Goal: Task Accomplishment & Management: Manage account settings

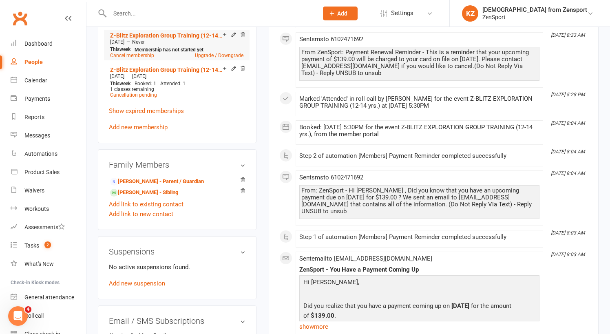
scroll to position [417, 0]
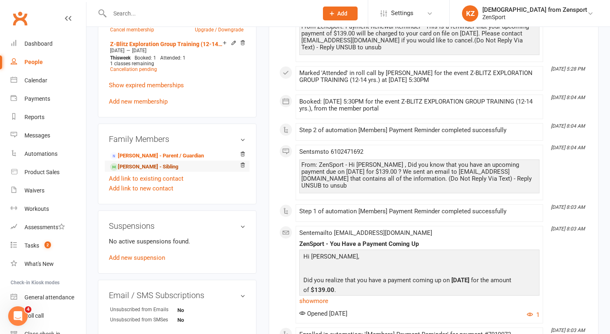
click at [158, 167] on link "Jackson Quinn - Sibling" at bounding box center [144, 167] width 68 height 9
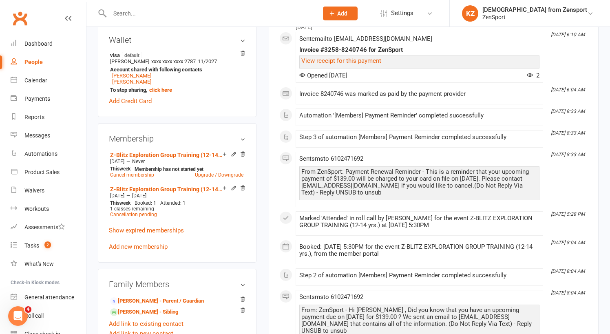
scroll to position [272, 0]
click at [161, 153] on link "Z-Blitz Exploration Group Training (12-14 yrs.) - 1 Athlete (1X per week)" at bounding box center [166, 154] width 113 height 7
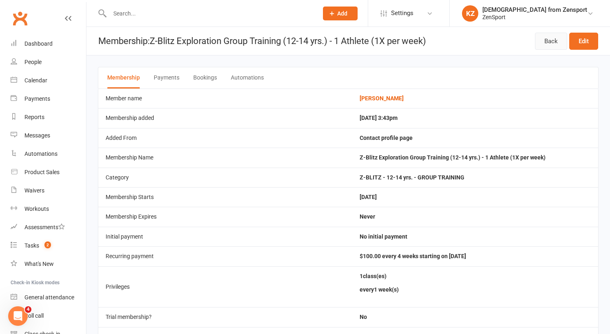
click at [553, 35] on link "Back" at bounding box center [551, 41] width 32 height 17
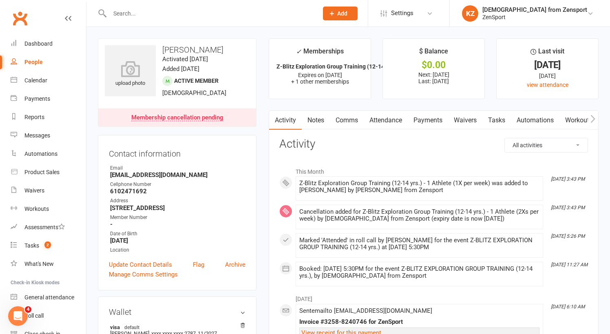
click at [427, 115] on link "Payments" at bounding box center [428, 120] width 40 height 19
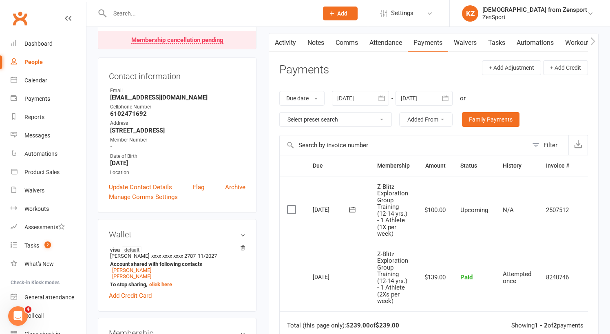
scroll to position [86, 0]
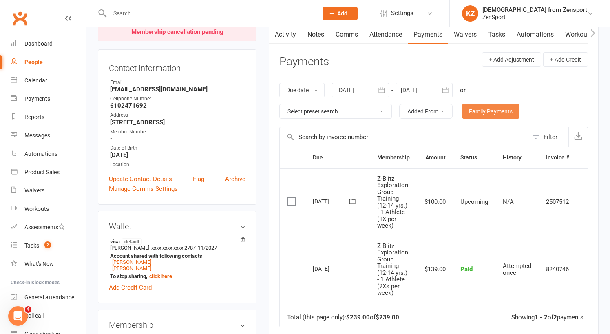
click at [490, 112] on link "Family Payments" at bounding box center [491, 111] width 58 height 15
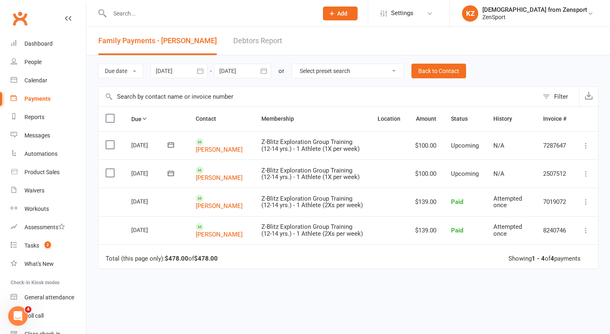
click at [147, 16] on input "text" at bounding box center [209, 13] width 205 height 11
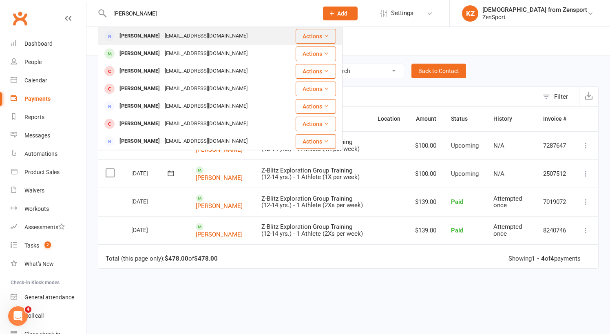
type input "done"
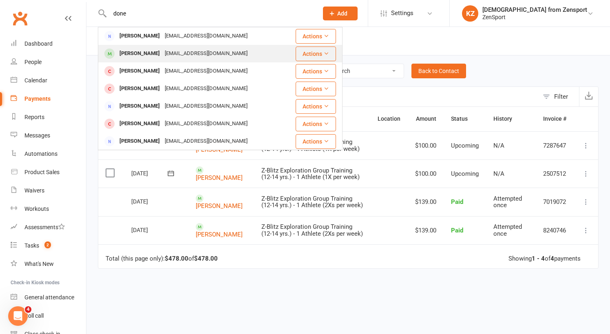
drag, startPoint x: 136, startPoint y: 30, endPoint x: 138, endPoint y: 56, distance: 26.2
click at [138, 56] on div "[PERSON_NAME]" at bounding box center [139, 54] width 45 height 12
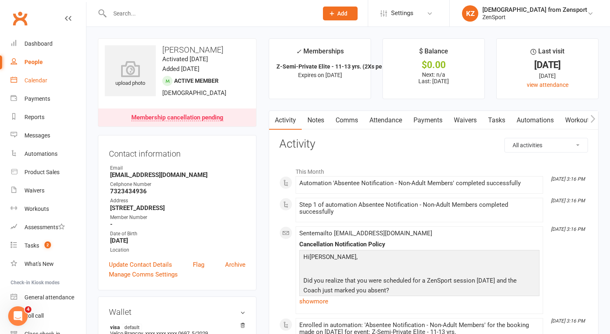
click at [40, 78] on div "Calendar" at bounding box center [35, 80] width 23 height 7
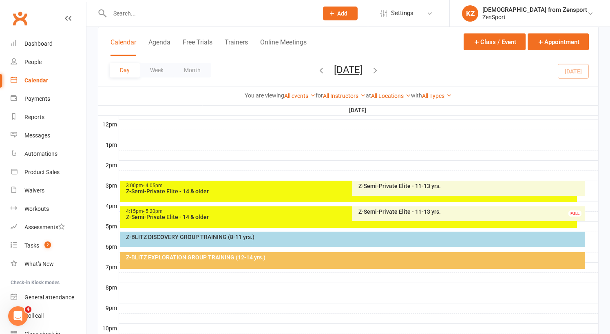
scroll to position [300, 0]
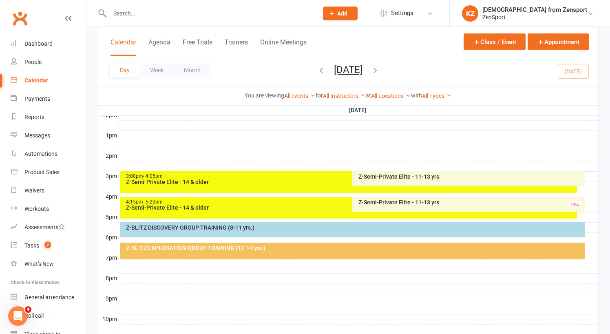
click at [388, 176] on div "Z-Semi-Private Elite - 11-13 yrs." at bounding box center [471, 177] width 226 height 6
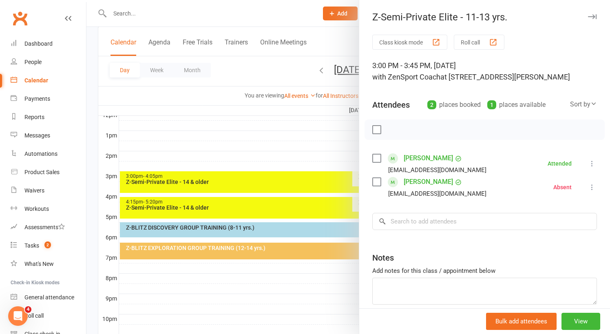
click at [290, 149] on div at bounding box center [348, 167] width 524 height 334
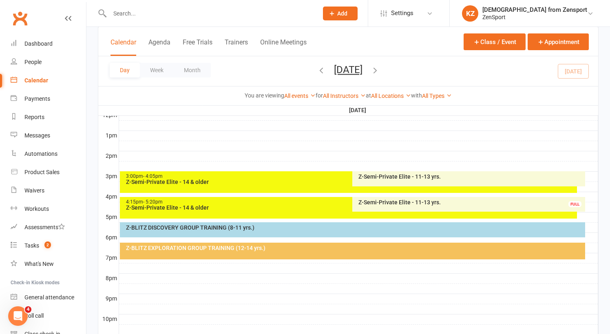
click at [381, 198] on div "Z-Semi-Private Elite - 11-13 yrs. FULL" at bounding box center [468, 204] width 233 height 15
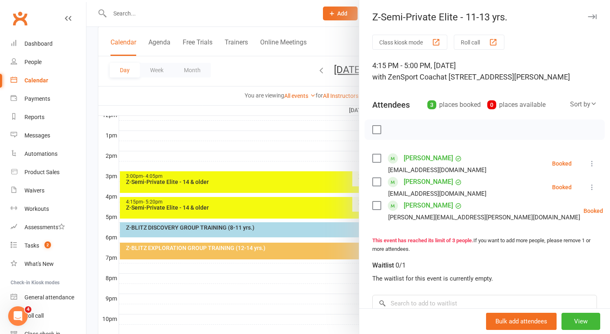
click at [376, 181] on label at bounding box center [376, 182] width 8 height 8
click at [447, 127] on icon "button" at bounding box center [446, 129] width 9 height 9
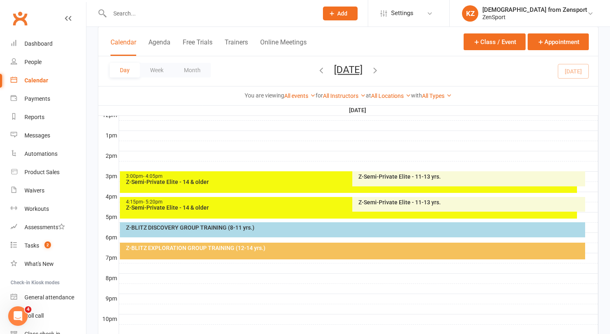
click at [275, 202] on div "4:15pm - 5:20pm" at bounding box center [351, 201] width 450 height 5
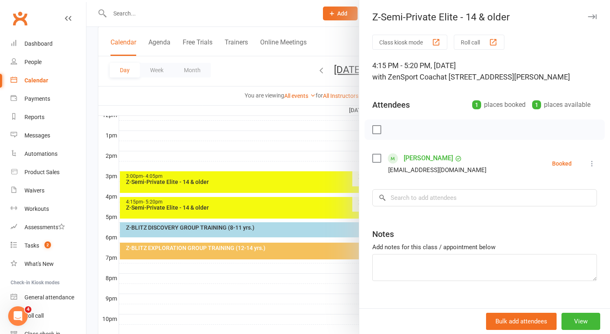
click at [284, 147] on div at bounding box center [348, 167] width 524 height 334
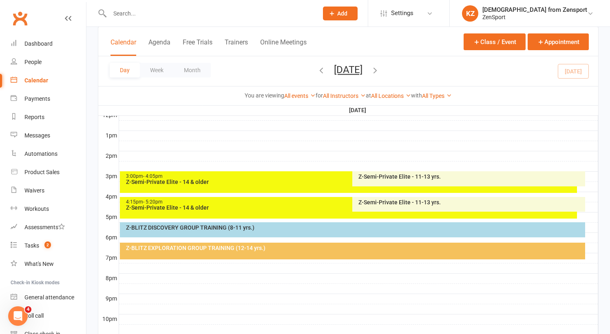
click at [271, 179] on div "Z-Semi-Private Elite - 14 & older" at bounding box center [351, 182] width 450 height 6
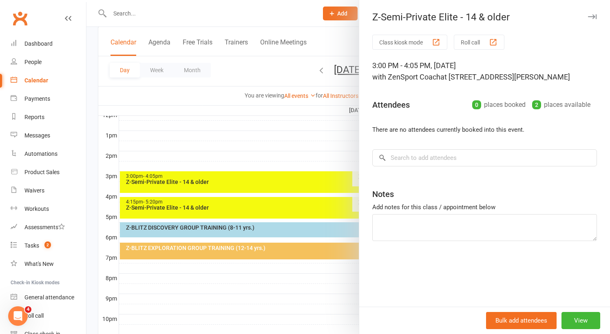
click at [283, 150] on div at bounding box center [348, 167] width 524 height 334
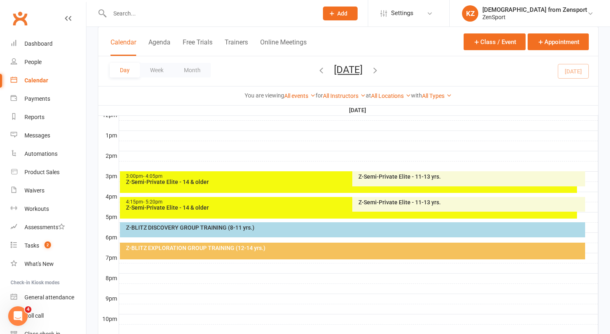
click at [377, 175] on div "Z-Semi-Private Elite - 11-13 yrs." at bounding box center [471, 177] width 226 height 6
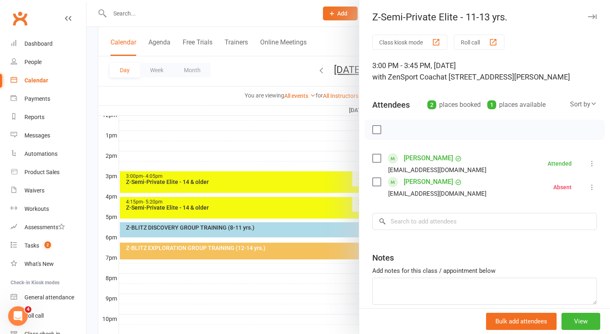
click at [224, 272] on div at bounding box center [348, 167] width 524 height 334
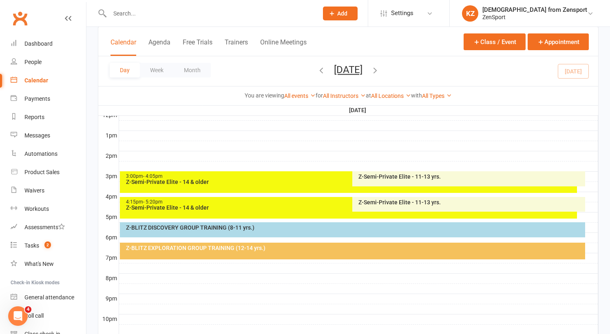
click at [382, 200] on div "Z-Semi-Private Elite - 11-13 yrs." at bounding box center [471, 202] width 226 height 6
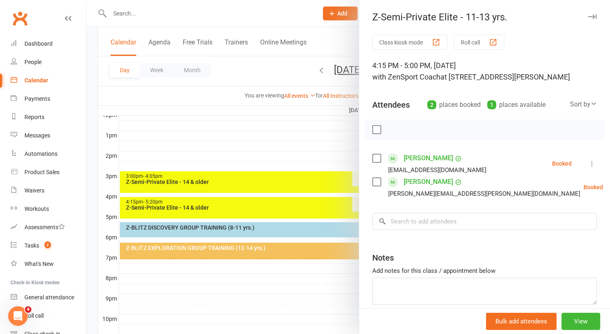
click at [167, 13] on div at bounding box center [348, 167] width 524 height 334
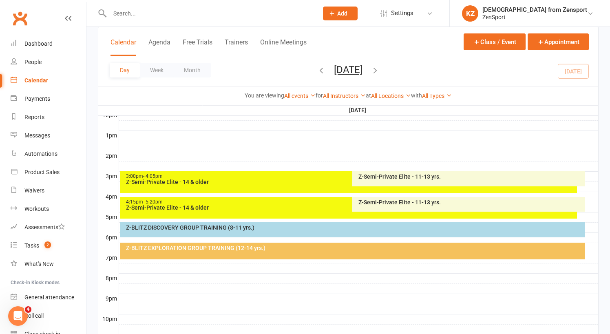
click at [158, 13] on input "text" at bounding box center [209, 13] width 205 height 11
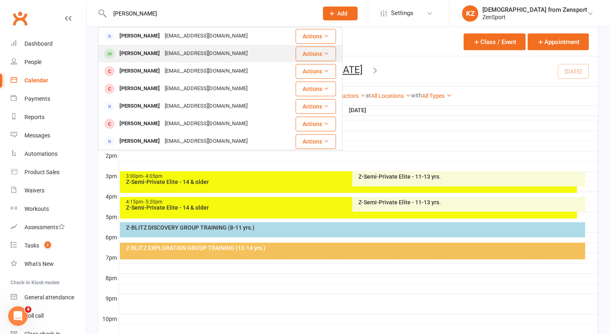
type input "doney"
click at [141, 53] on div "Brady Doney" at bounding box center [139, 54] width 45 height 12
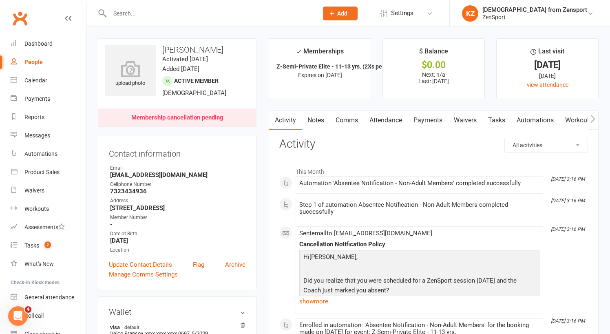
click at [387, 115] on link "Attendance" at bounding box center [386, 120] width 44 height 19
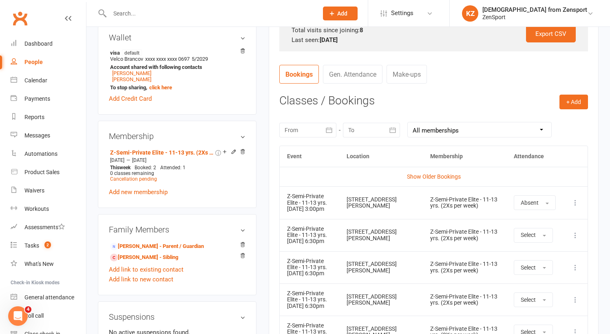
scroll to position [276, 0]
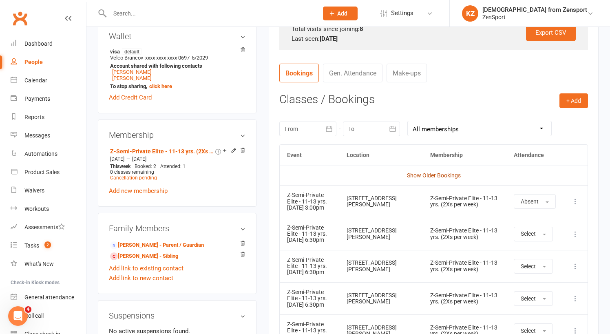
click at [427, 174] on link "Show Older Bookings" at bounding box center [434, 175] width 54 height 7
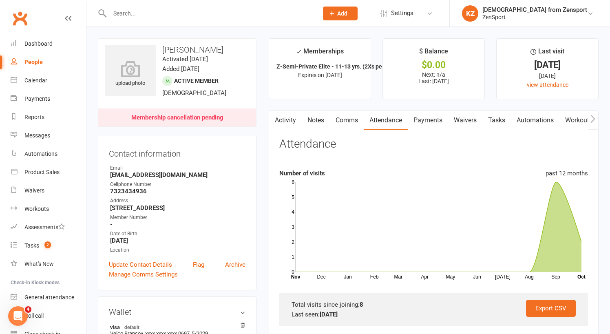
scroll to position [0, 0]
click at [319, 119] on link "Notes" at bounding box center [316, 120] width 28 height 19
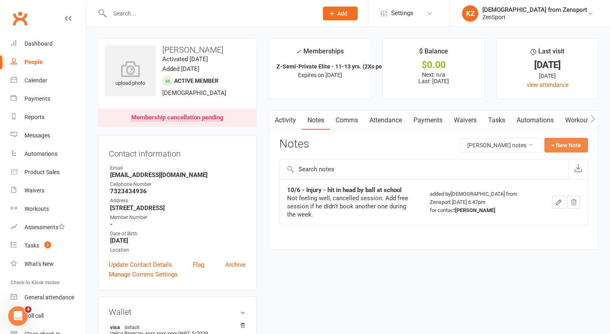
click at [571, 143] on button "+ New Note" at bounding box center [567, 145] width 44 height 15
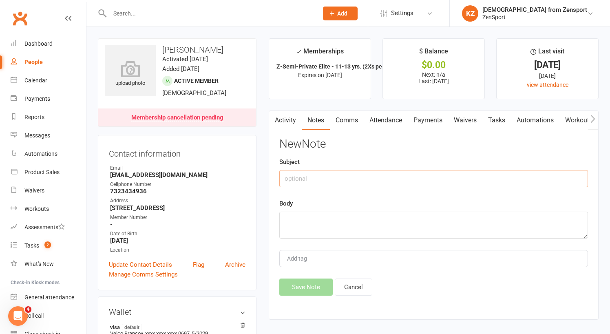
click at [330, 179] on input "text" at bounding box center [433, 178] width 309 height 17
type input "A"
type input "Booked additional session 10/6"
click at [299, 215] on textarea at bounding box center [433, 225] width 309 height 27
type textarea "But, absent"
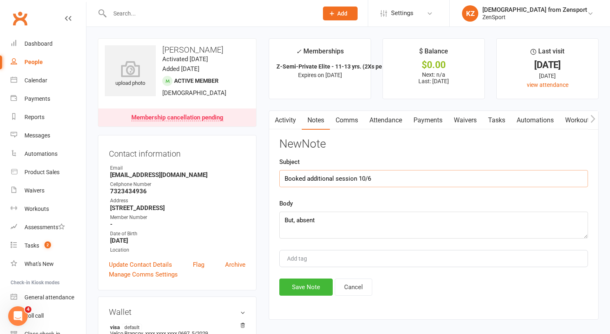
click at [359, 176] on input "Booked additional session 10/6" at bounding box center [433, 178] width 309 height 17
type input "Booked additional session for week on 10/6"
click at [325, 219] on textarea "But, absent" at bounding box center [433, 225] width 309 height 27
type textarea "But, absent on 10/10"
click at [309, 285] on button "Save Note" at bounding box center [305, 287] width 53 height 17
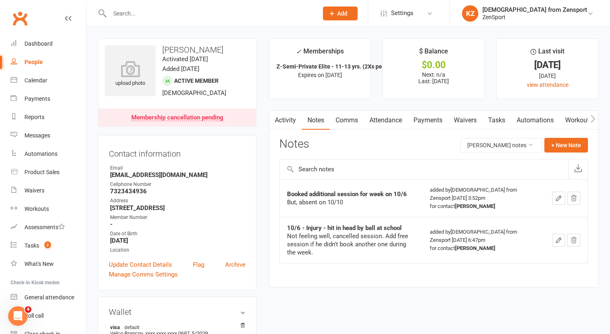
click at [138, 15] on input "text" at bounding box center [209, 13] width 205 height 11
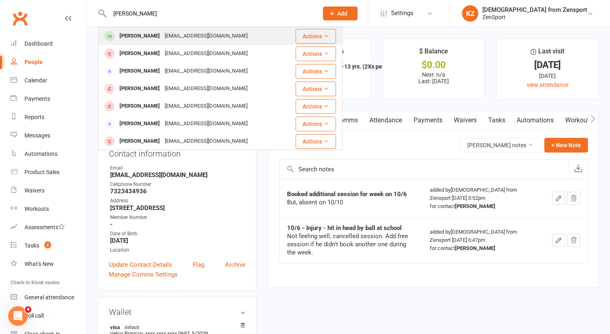
type input "[PERSON_NAME]"
click at [134, 35] on div "[PERSON_NAME]" at bounding box center [139, 36] width 45 height 12
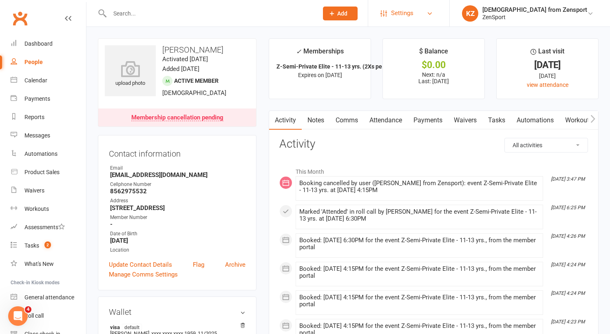
click at [414, 11] on span "Settings" at bounding box center [402, 13] width 22 height 18
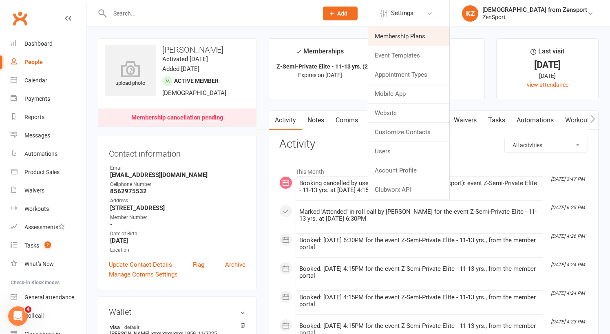
click at [434, 33] on link "Membership Plans" at bounding box center [408, 36] width 81 height 19
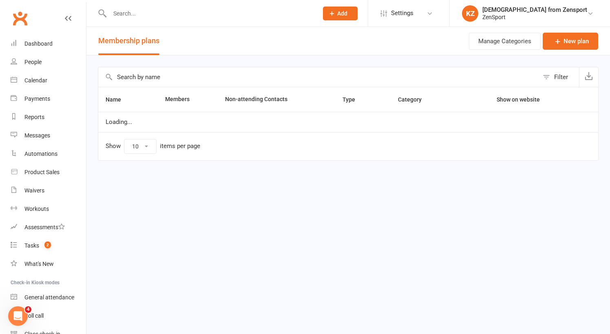
select select "100"
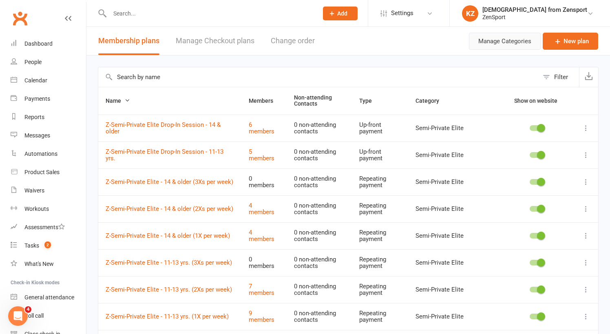
click at [491, 40] on button "Manage Categories" at bounding box center [505, 41] width 72 height 17
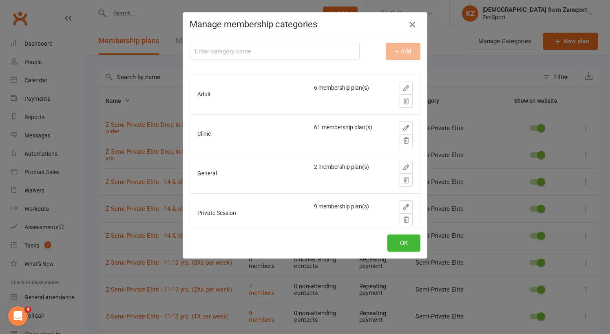
click at [414, 21] on icon "button" at bounding box center [413, 25] width 10 height 10
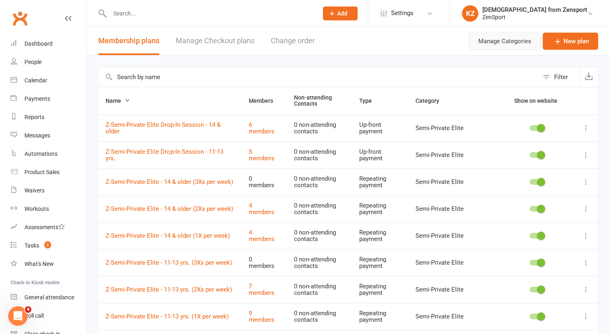
click at [490, 42] on button "Manage Categories" at bounding box center [505, 41] width 72 height 17
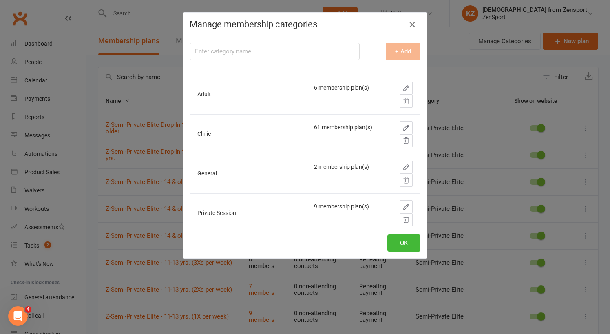
click at [413, 20] on button "button" at bounding box center [412, 24] width 13 height 13
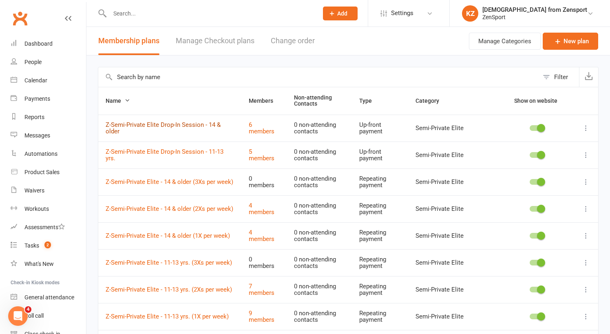
click at [215, 126] on link "Z-Semi-Private Elite Drop-In Session - 14 & older" at bounding box center [163, 128] width 115 height 14
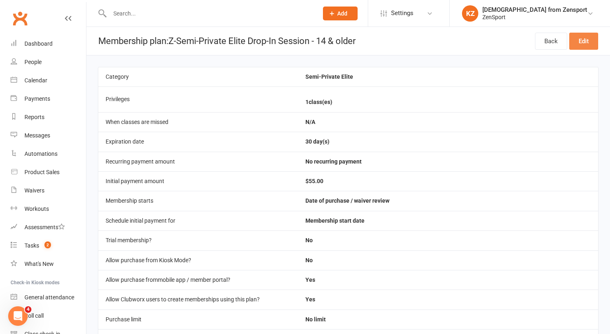
click at [583, 38] on link "Edit" at bounding box center [583, 41] width 29 height 17
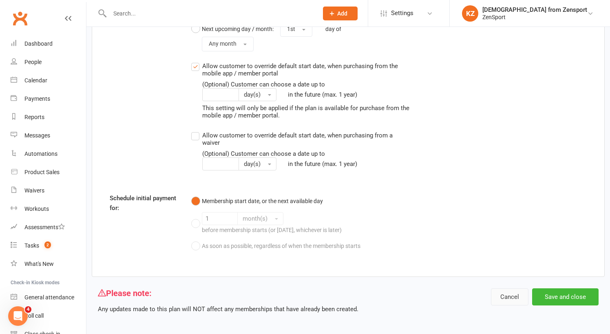
scroll to position [966, 0]
click at [507, 289] on button "Cancel" at bounding box center [510, 297] width 38 height 17
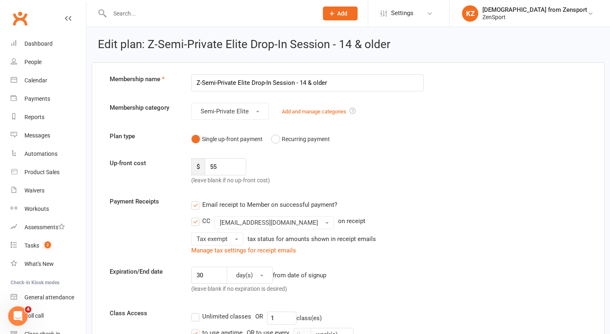
select select "100"
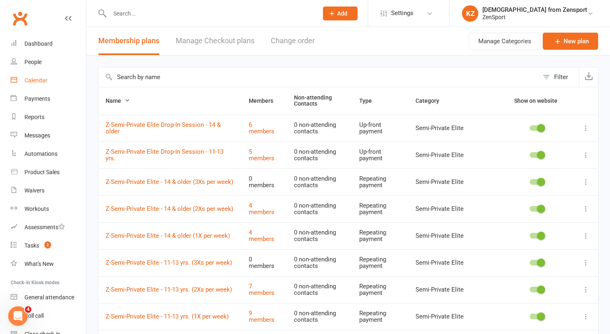
click at [35, 79] on div "Calendar" at bounding box center [35, 80] width 23 height 7
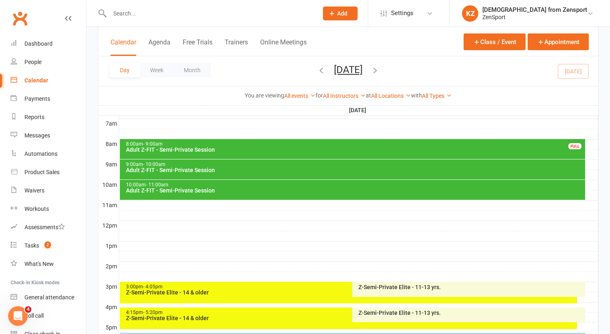
scroll to position [191, 0]
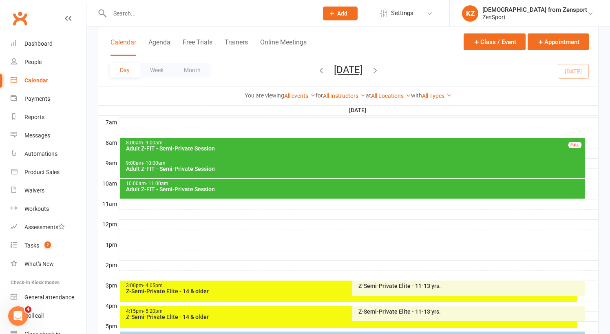
click at [372, 144] on div "8:00am - 9:00am" at bounding box center [355, 142] width 459 height 5
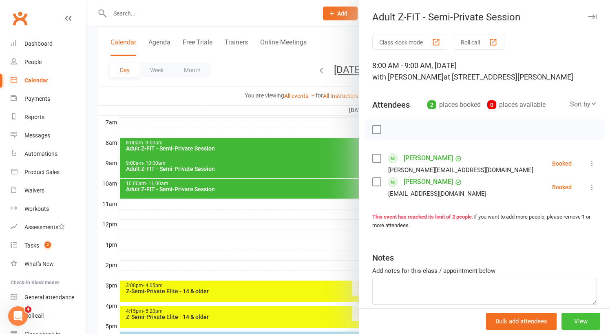
click at [588, 319] on button "View" at bounding box center [581, 321] width 39 height 17
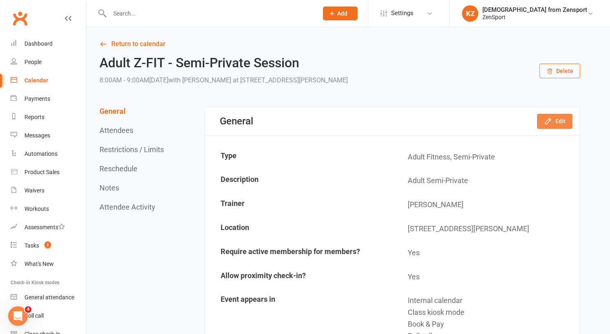
click at [547, 118] on icon "button" at bounding box center [548, 121] width 8 height 8
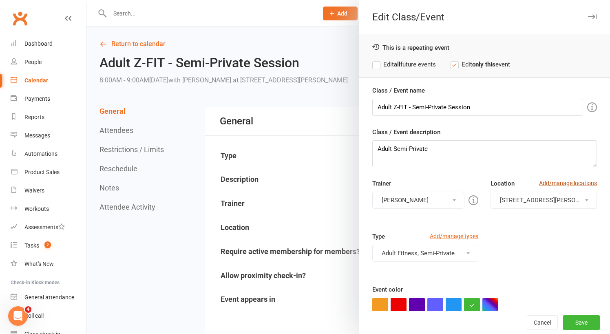
click at [561, 182] on link "Add/manage locations" at bounding box center [568, 183] width 58 height 9
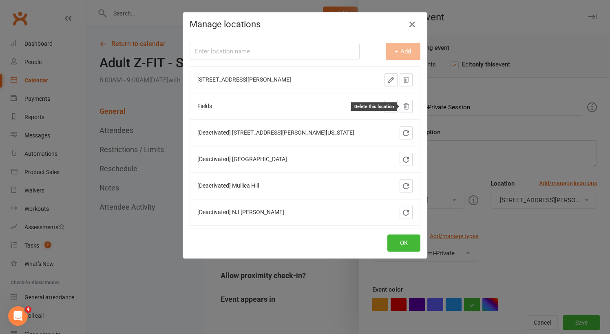
click at [408, 106] on icon at bounding box center [406, 106] width 7 height 7
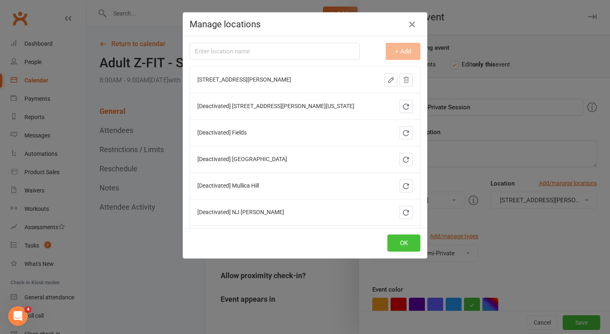
click at [403, 243] on button "OK" at bounding box center [404, 243] width 33 height 17
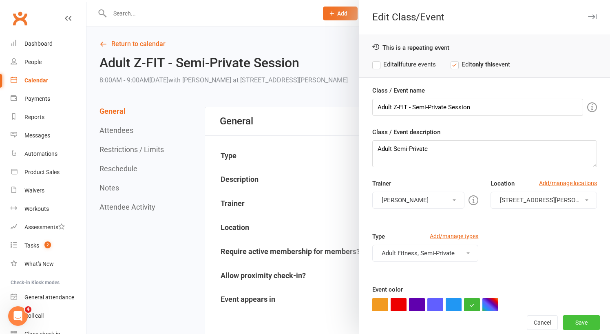
click at [582, 320] on button "Save" at bounding box center [582, 322] width 38 height 15
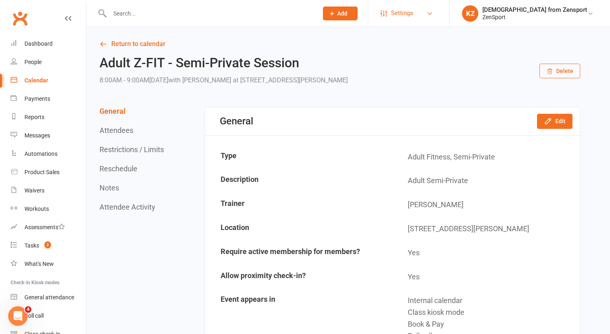
click at [414, 11] on span "Settings" at bounding box center [402, 13] width 22 height 18
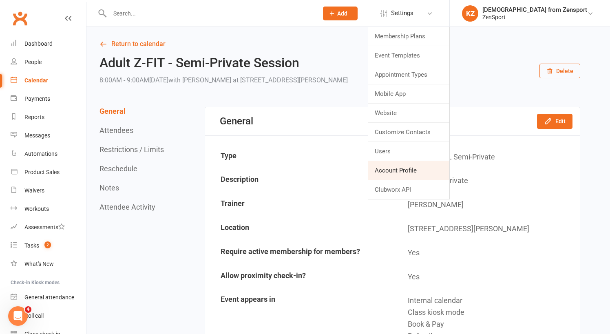
click at [440, 168] on link "Account Profile" at bounding box center [408, 170] width 81 height 19
select select "admin@zensportspeed.com"
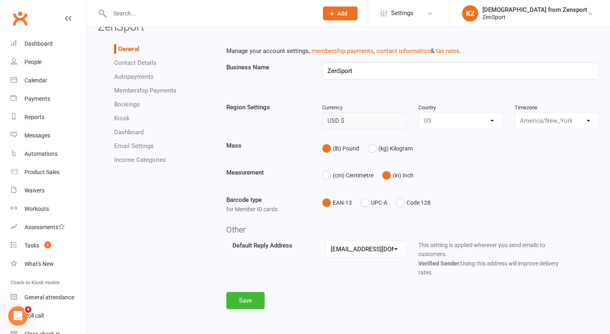
scroll to position [23, 0]
click at [248, 294] on button "Save" at bounding box center [245, 300] width 38 height 17
click at [414, 11] on span "Settings" at bounding box center [402, 13] width 22 height 18
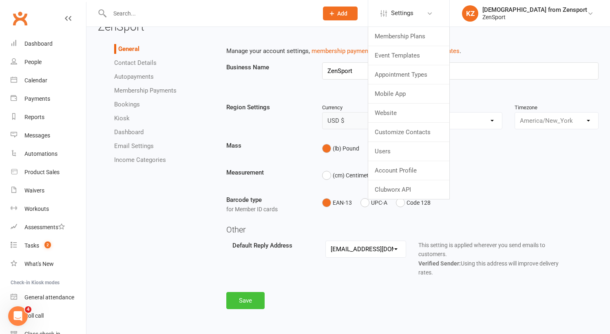
click at [255, 292] on button "Save" at bounding box center [245, 300] width 38 height 17
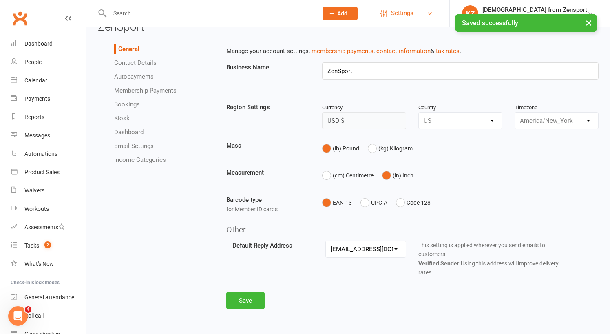
click at [414, 11] on span "Settings" at bounding box center [402, 13] width 22 height 18
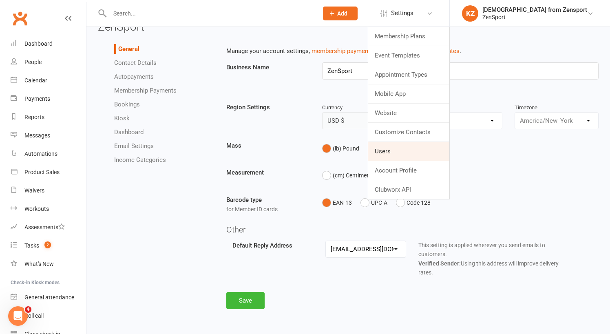
click at [423, 148] on link "Users" at bounding box center [408, 151] width 81 height 19
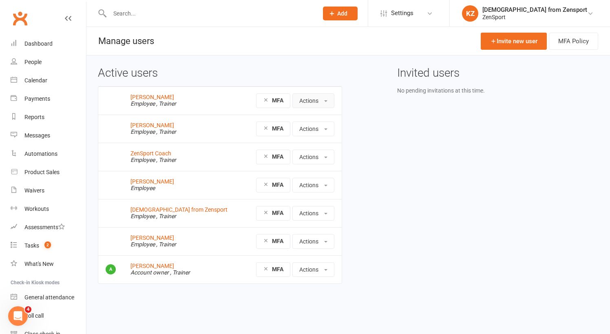
click at [329, 100] on button "Actions" at bounding box center [313, 100] width 42 height 15
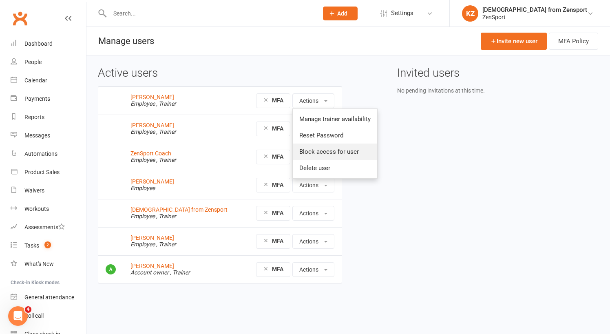
click at [334, 151] on link "Block access for user" at bounding box center [335, 152] width 84 height 16
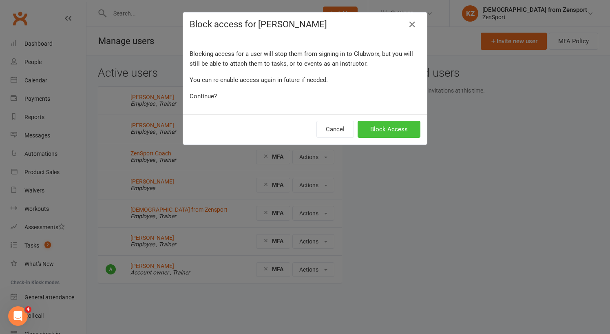
click at [375, 131] on button "Block Access" at bounding box center [389, 129] width 63 height 17
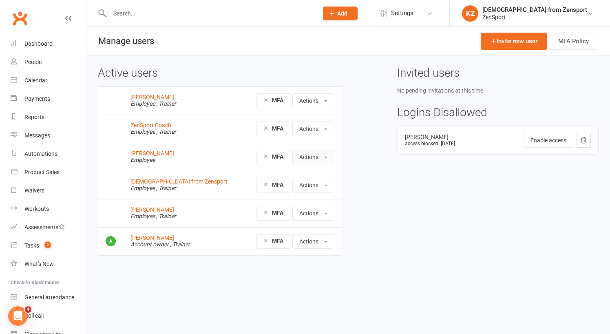
click at [327, 155] on button "Actions" at bounding box center [313, 157] width 42 height 15
click at [323, 188] on link "Block access for user" at bounding box center [333, 192] width 81 height 16
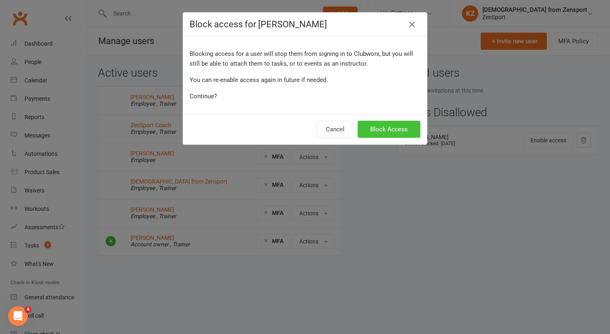
click at [396, 124] on button "Block Access" at bounding box center [389, 129] width 63 height 17
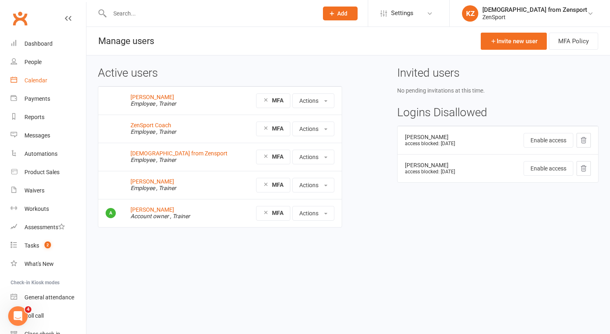
click at [38, 78] on div "Calendar" at bounding box center [35, 80] width 23 height 7
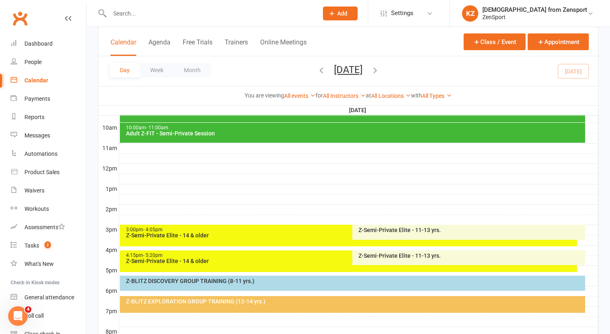
scroll to position [291, 0]
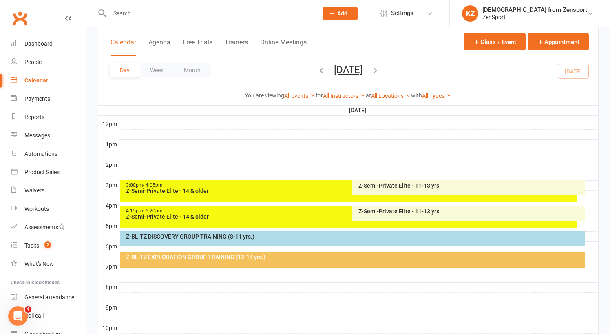
click at [317, 190] on div "Z-Semi-Private Elite - 14 & older" at bounding box center [351, 191] width 450 height 6
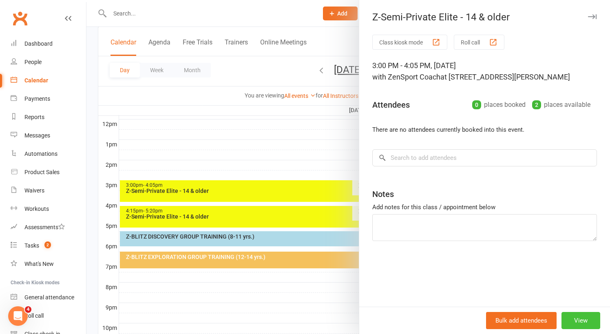
click at [587, 321] on button "View" at bounding box center [581, 320] width 39 height 17
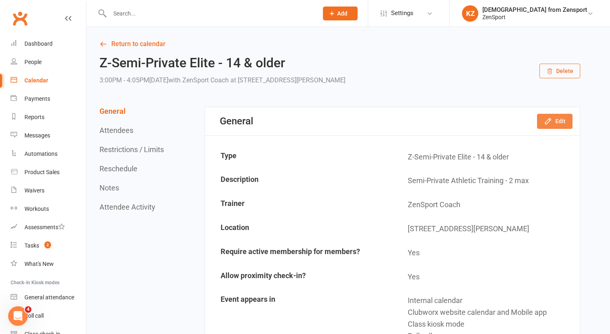
click at [548, 120] on icon "button" at bounding box center [547, 121] width 5 height 5
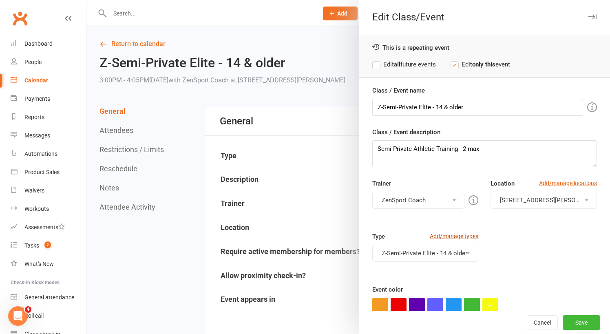
click at [460, 236] on link "Add/manage types" at bounding box center [454, 236] width 49 height 9
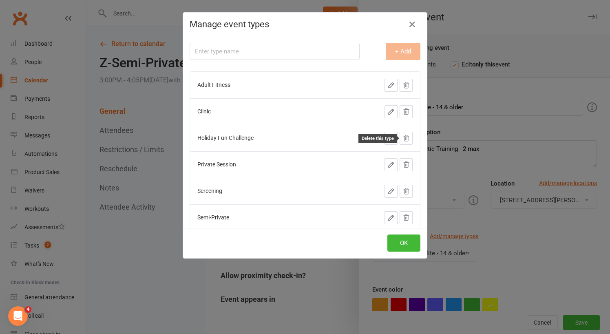
click at [407, 136] on icon at bounding box center [406, 138] width 7 height 7
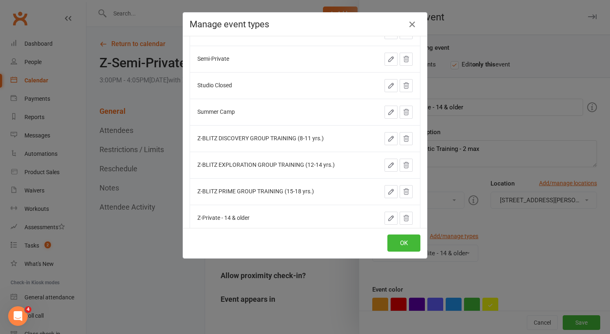
scroll to position [112, 0]
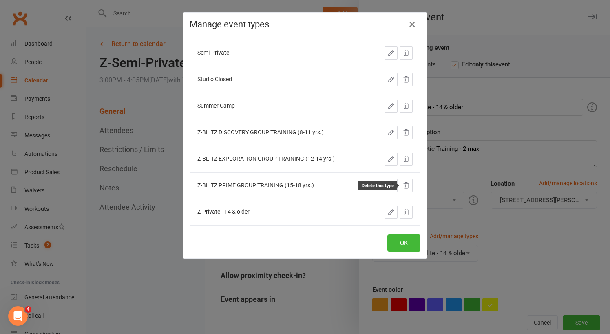
click at [405, 183] on icon at bounding box center [406, 186] width 5 height 6
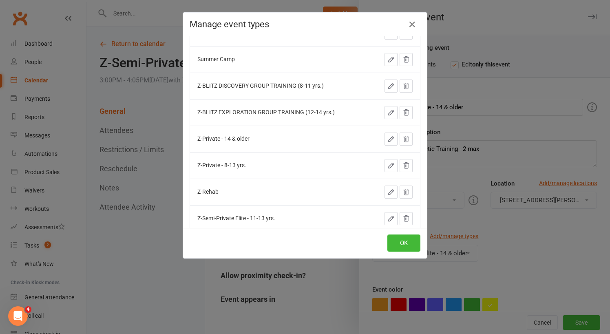
scroll to position [173, 0]
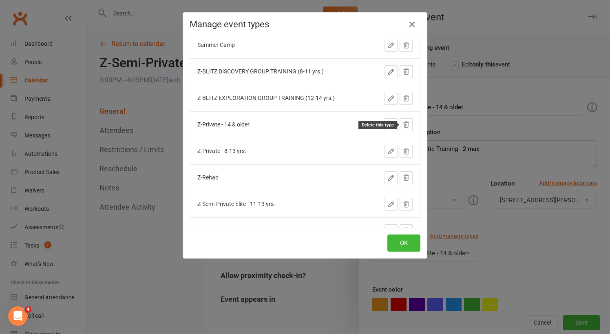
click at [408, 123] on icon at bounding box center [406, 125] width 5 height 6
click at [408, 123] on icon at bounding box center [406, 124] width 7 height 7
click at [409, 174] on button at bounding box center [406, 177] width 13 height 13
click at [408, 175] on icon at bounding box center [406, 177] width 7 height 7
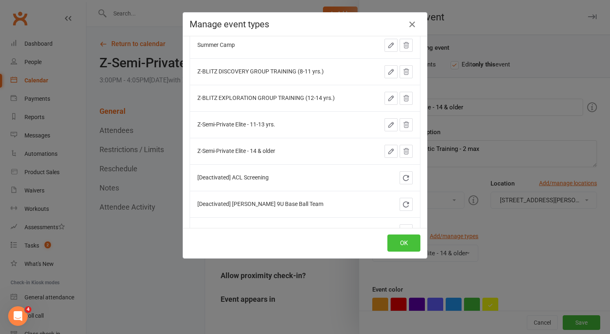
click at [405, 241] on button "OK" at bounding box center [404, 243] width 33 height 17
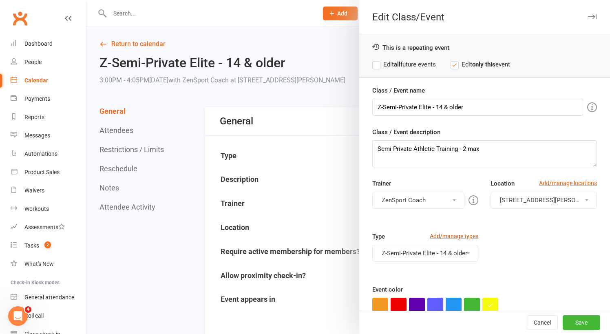
click at [449, 235] on link "Add/manage types" at bounding box center [454, 236] width 49 height 9
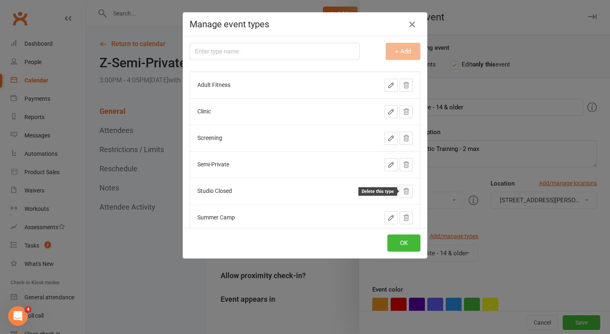
click at [409, 189] on icon at bounding box center [406, 191] width 5 height 6
click at [402, 238] on button "OK" at bounding box center [404, 243] width 33 height 17
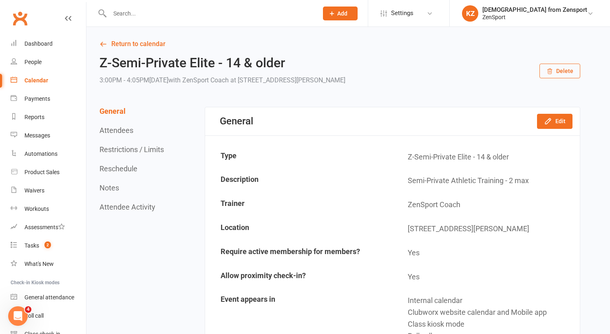
click at [33, 78] on div "Calendar" at bounding box center [36, 80] width 24 height 7
